Goal: Task Accomplishment & Management: Manage account settings

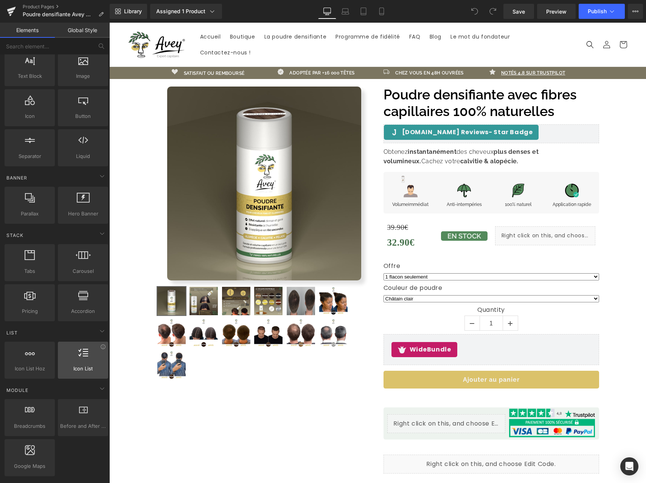
scroll to position [242, 0]
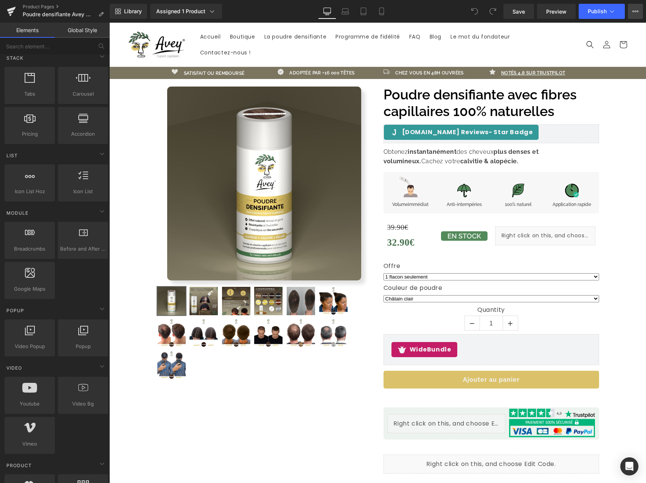
click at [631, 16] on button "View Live Page View with current Template Save Template to Library Schedule Pub…" at bounding box center [635, 11] width 15 height 15
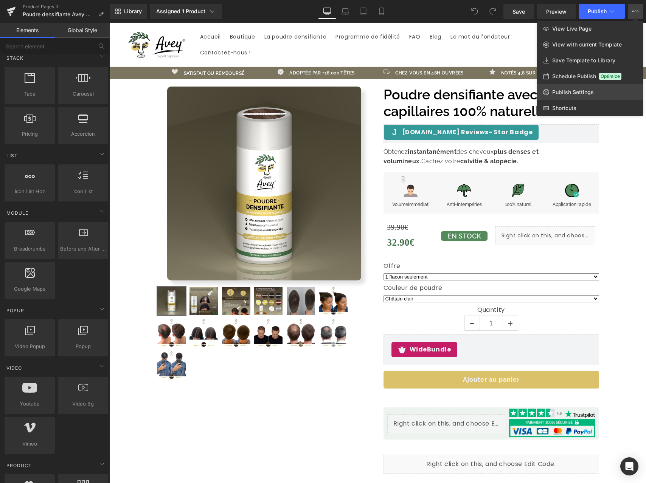
click at [609, 95] on link "Publish Settings" at bounding box center [590, 92] width 106 height 16
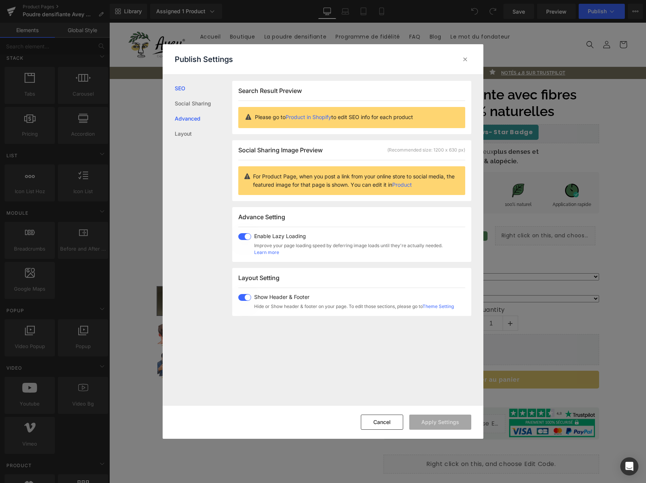
click at [187, 120] on link "Advanced" at bounding box center [204, 118] width 58 height 15
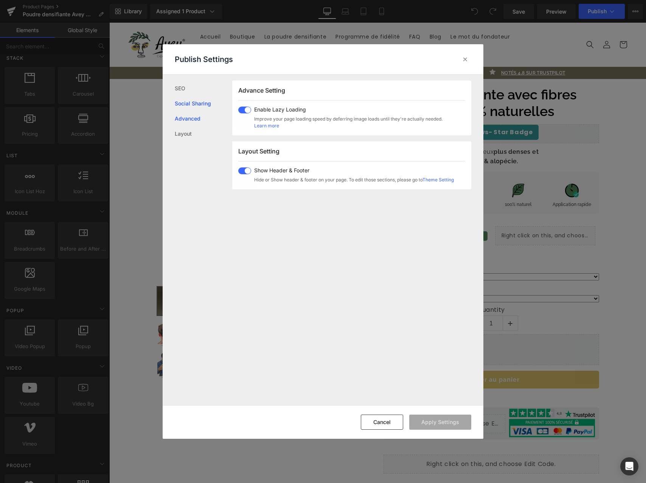
click at [190, 105] on link "Social Sharing" at bounding box center [204, 103] width 58 height 15
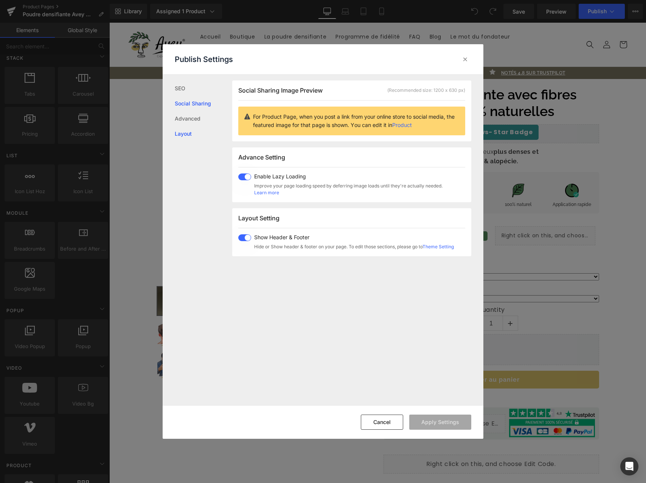
click at [186, 135] on link "Layout" at bounding box center [204, 133] width 58 height 15
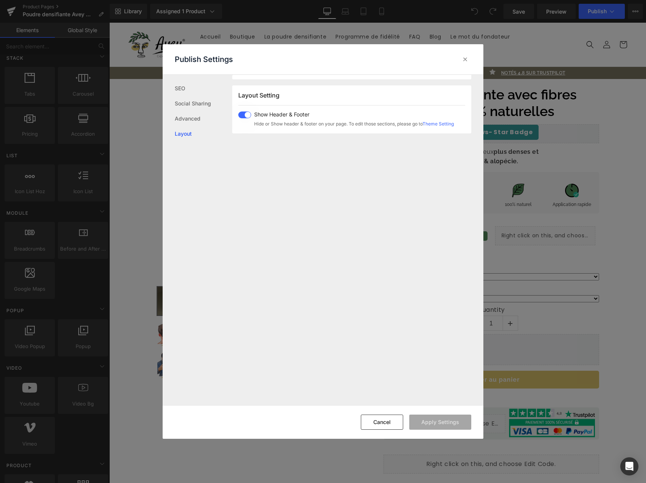
scroll to position [187, 0]
click at [189, 107] on link "Social Sharing" at bounding box center [204, 103] width 58 height 15
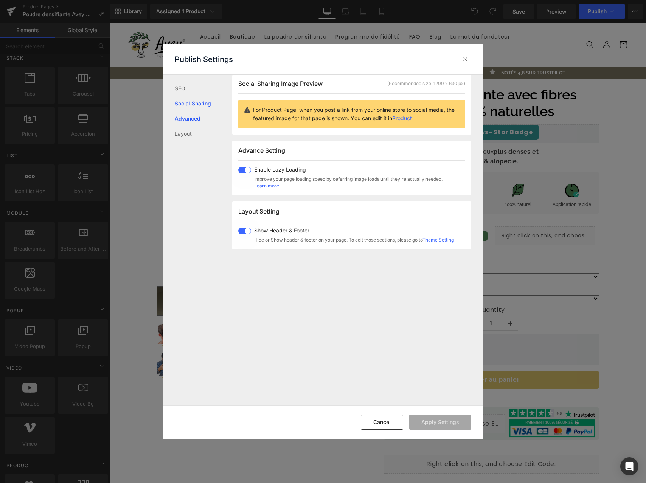
scroll to position [60, 0]
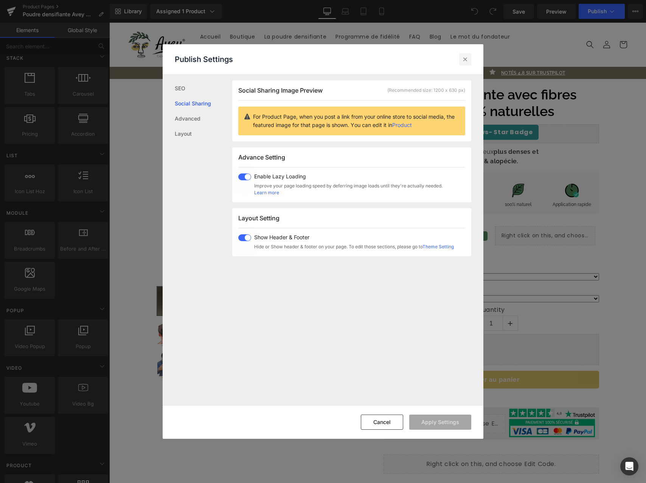
drag, startPoint x: 467, startPoint y: 56, endPoint x: 186, endPoint y: 177, distance: 305.5
click at [467, 56] on icon at bounding box center [466, 60] width 8 height 8
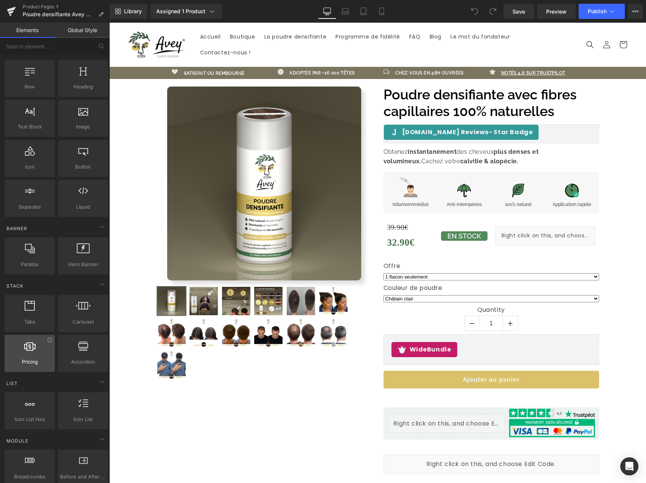
scroll to position [0, 0]
